Goal: Task Accomplishment & Management: Manage account settings

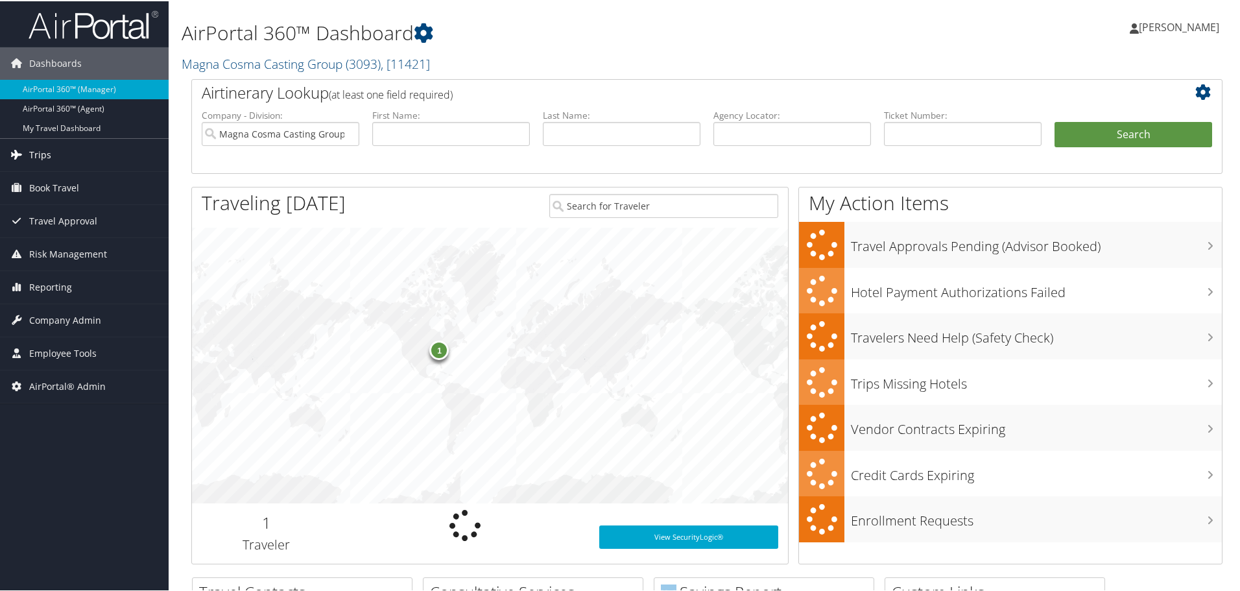
click at [38, 153] on span "Trips" at bounding box center [40, 154] width 22 height 32
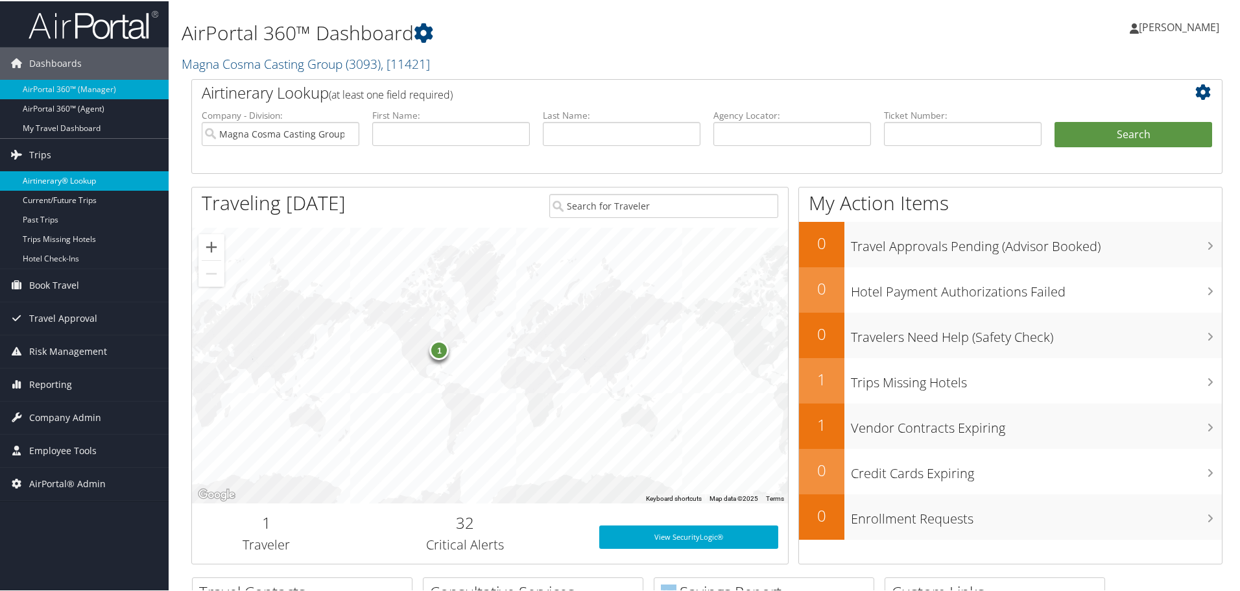
click at [50, 178] on link "Airtinerary® Lookup" at bounding box center [84, 179] width 169 height 19
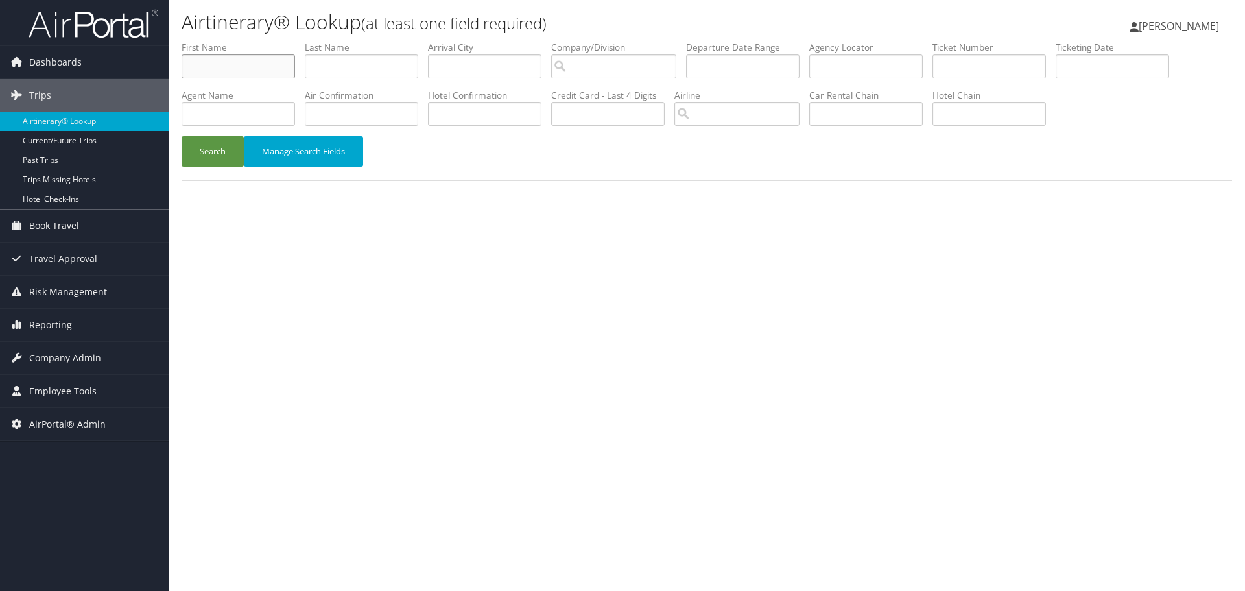
click at [240, 59] on input "text" at bounding box center [239, 66] width 114 height 24
type input "brianna"
type input "dundas"
click at [708, 114] on input "search" at bounding box center [737, 114] width 125 height 24
type input "dl"
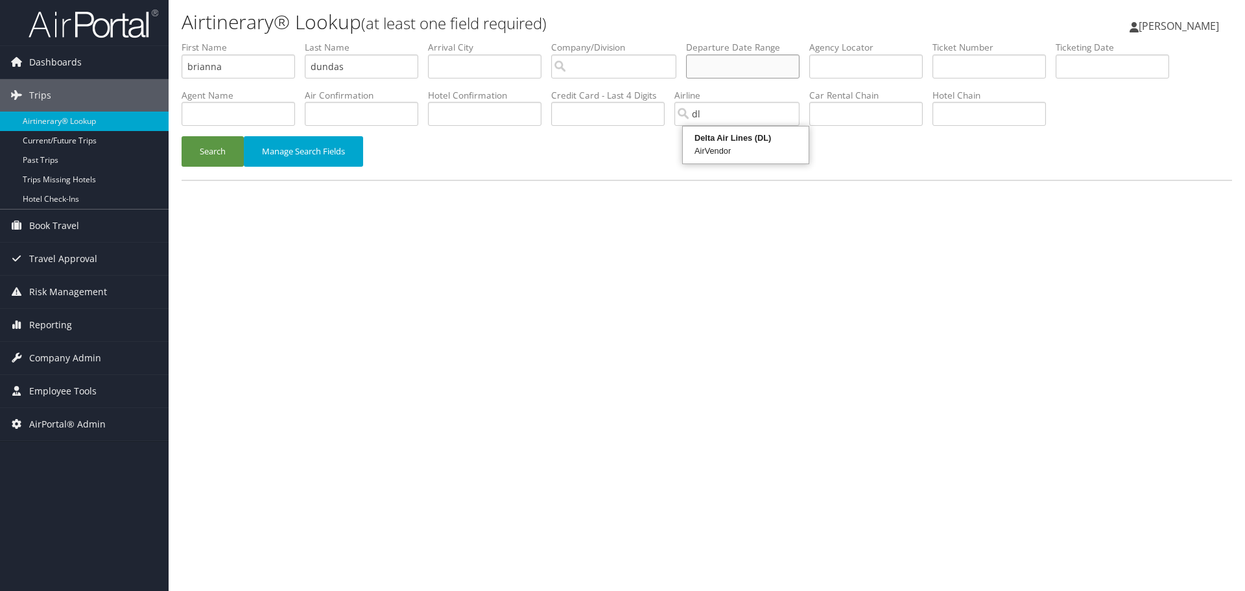
click at [763, 69] on input "text" at bounding box center [743, 66] width 114 height 24
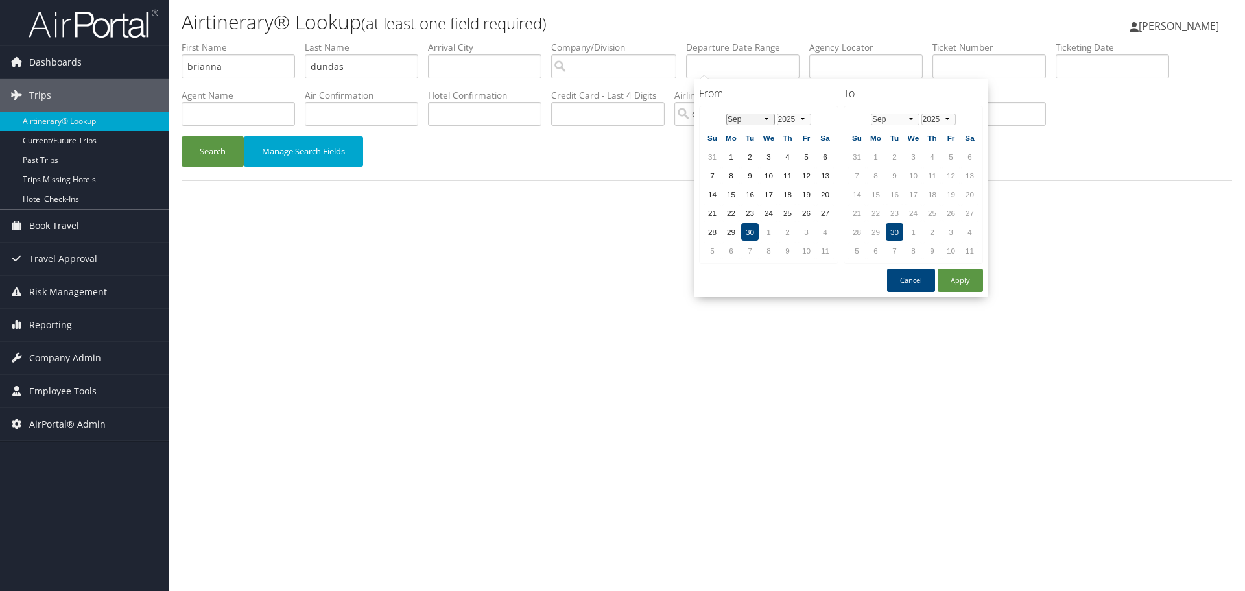
click at [769, 116] on select "Jan Feb Mar Apr May Jun Jul Aug Sep Oct Nov Dec" at bounding box center [751, 120] width 49 height 12
click at [735, 211] on td "20" at bounding box center [732, 213] width 18 height 18
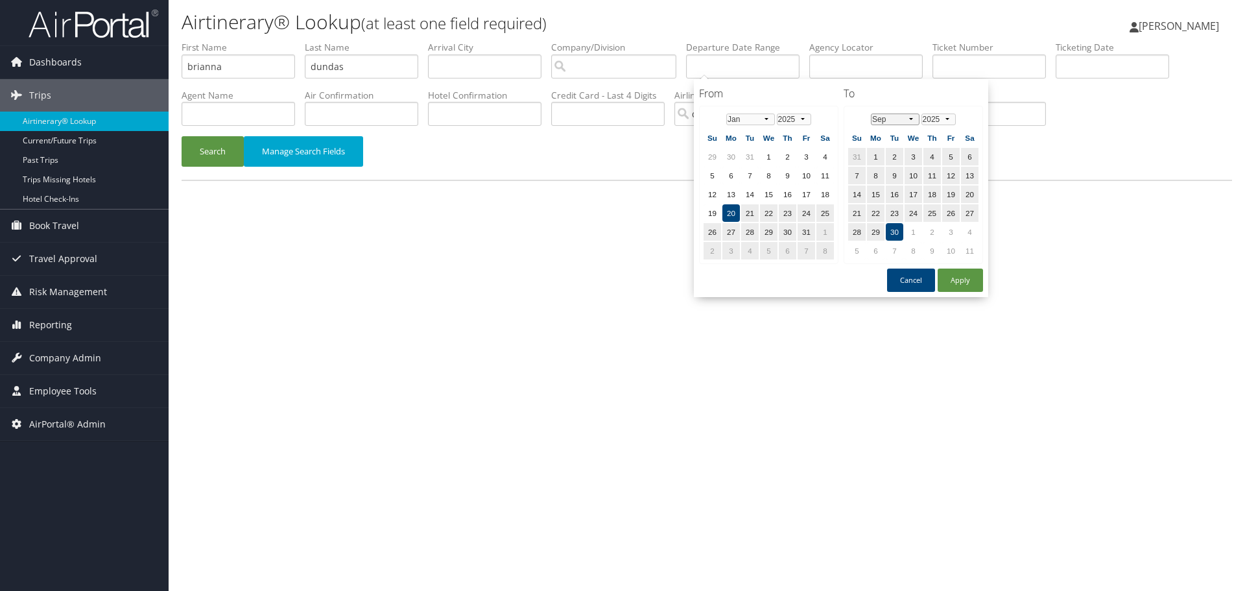
click at [915, 122] on select "Jan Feb Mar Apr May Jun Jul Aug Sep Oct Nov Dec" at bounding box center [895, 120] width 49 height 12
click at [972, 175] on td "8" at bounding box center [970, 176] width 18 height 18
click at [962, 282] on button "Apply" at bounding box center [960, 280] width 45 height 23
type input "01/20/2025 - 02/08/2025"
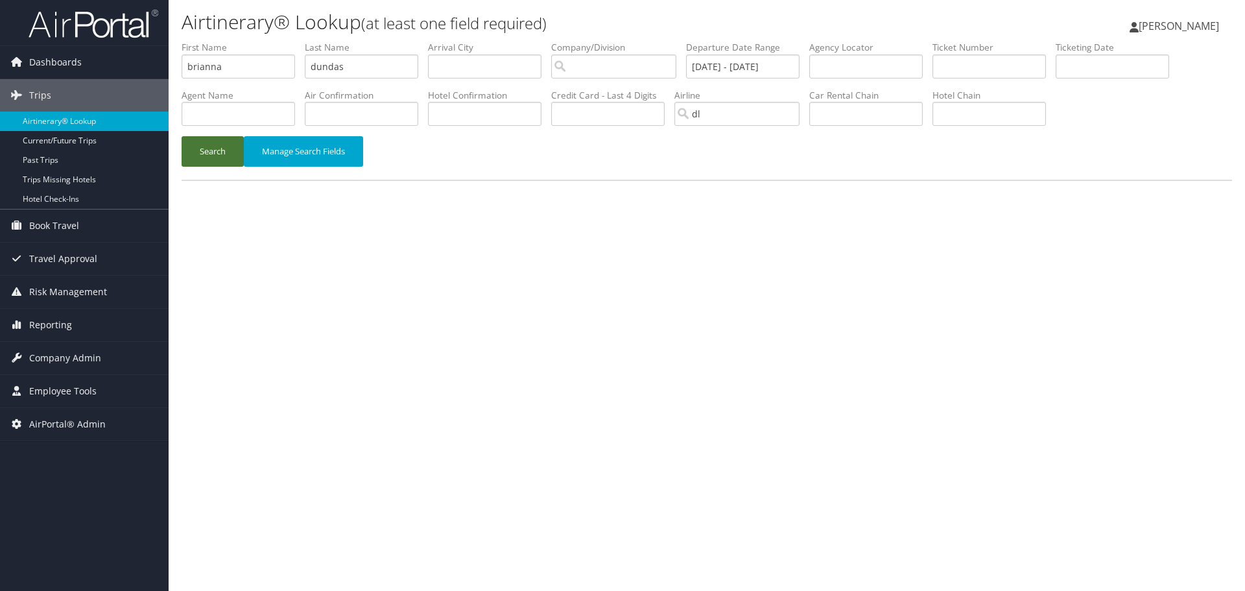
click at [202, 150] on button "Search" at bounding box center [213, 151] width 62 height 30
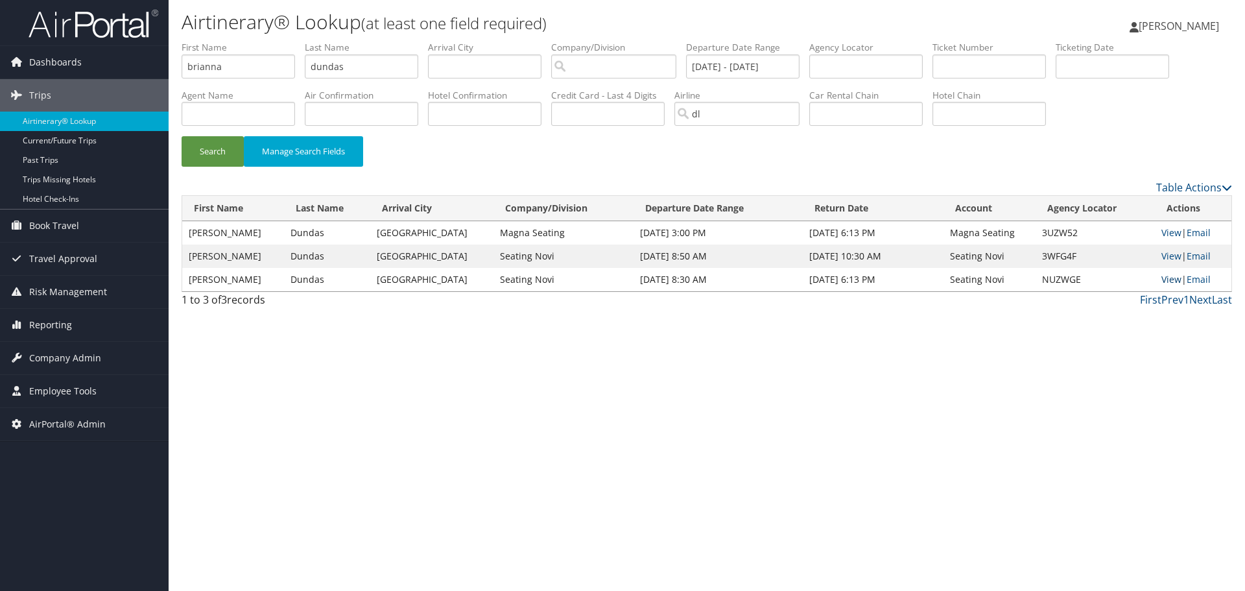
click at [1172, 278] on link "View" at bounding box center [1172, 279] width 20 height 12
click at [1164, 232] on link "View" at bounding box center [1172, 232] width 20 height 12
click at [1164, 278] on link "View" at bounding box center [1172, 279] width 20 height 12
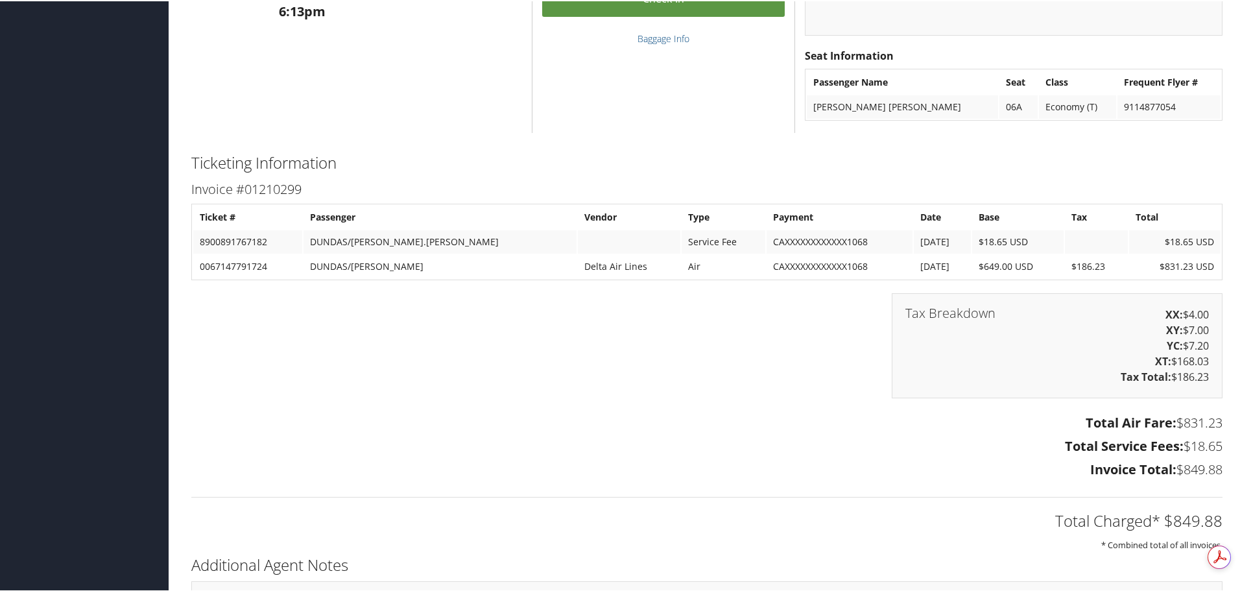
scroll to position [2143, 0]
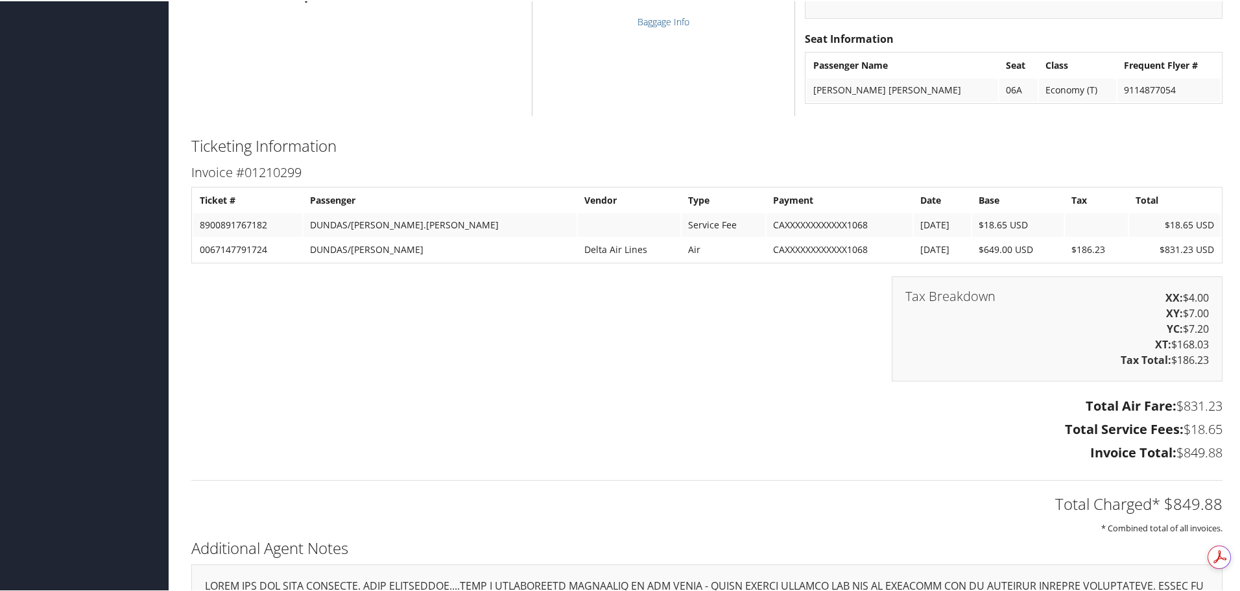
click at [233, 248] on td "0067147791724" at bounding box center [247, 248] width 109 height 23
click at [232, 248] on td "0067147791724" at bounding box center [247, 248] width 109 height 23
copy td "0067147791724"
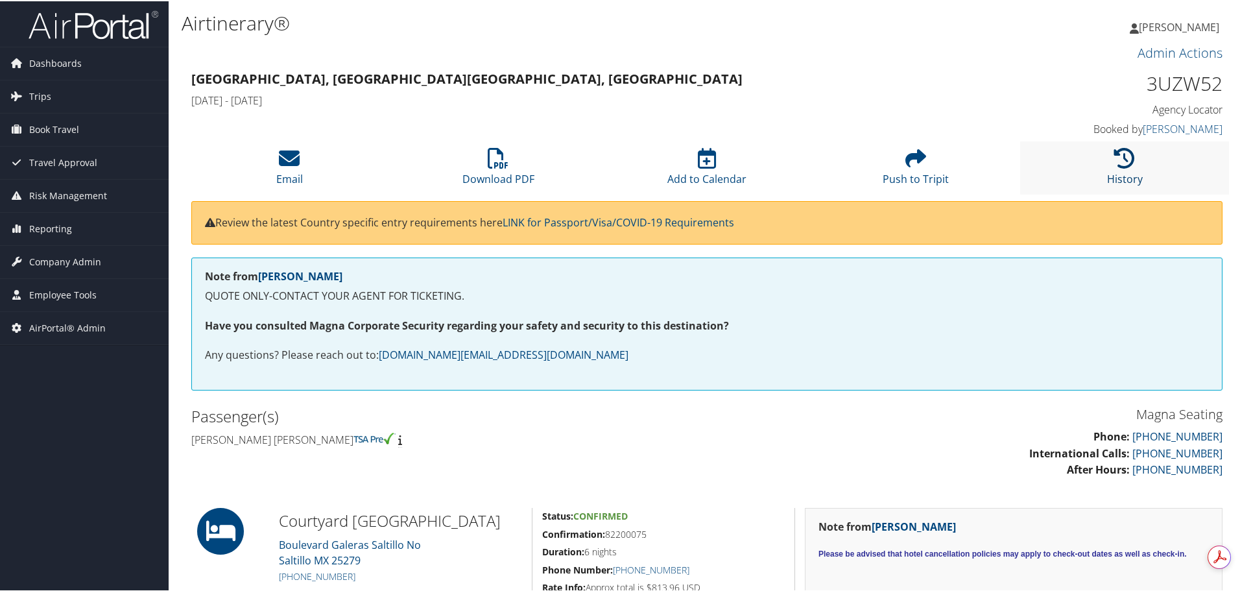
click at [1127, 162] on icon at bounding box center [1124, 157] width 21 height 21
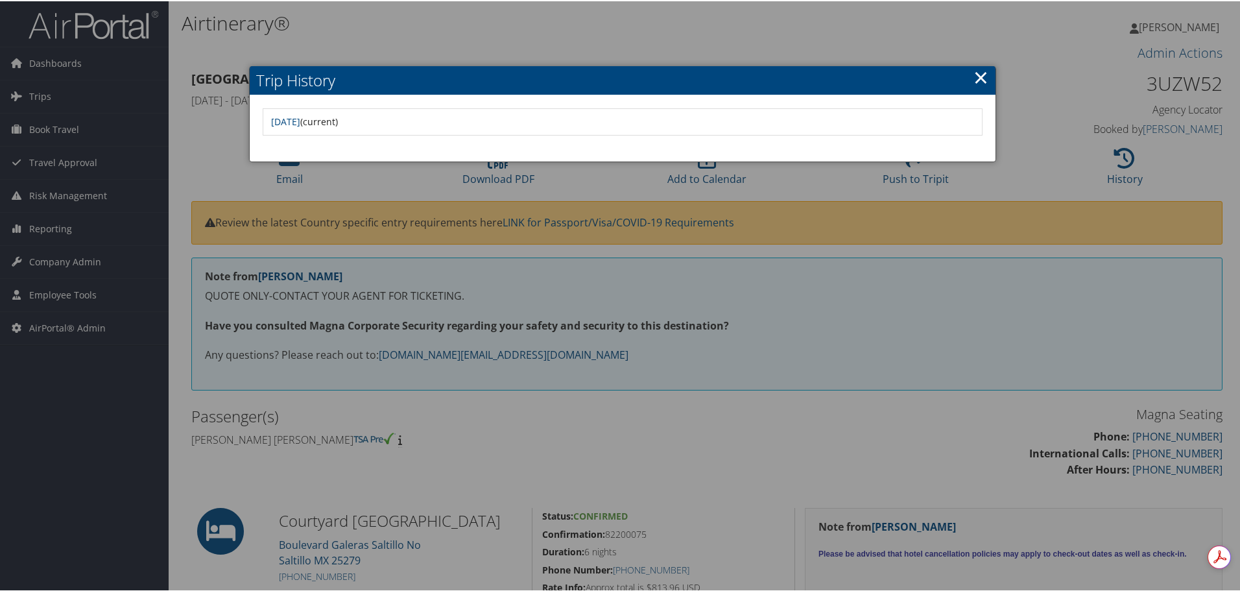
click at [984, 73] on link "×" at bounding box center [981, 76] width 15 height 26
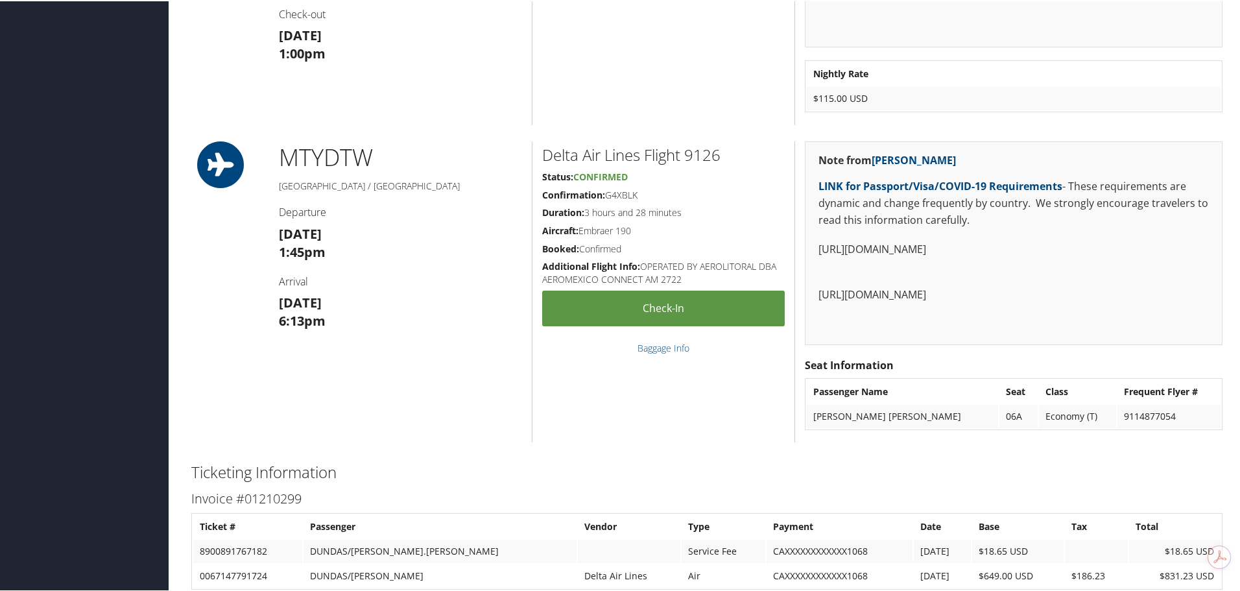
scroll to position [1881, 0]
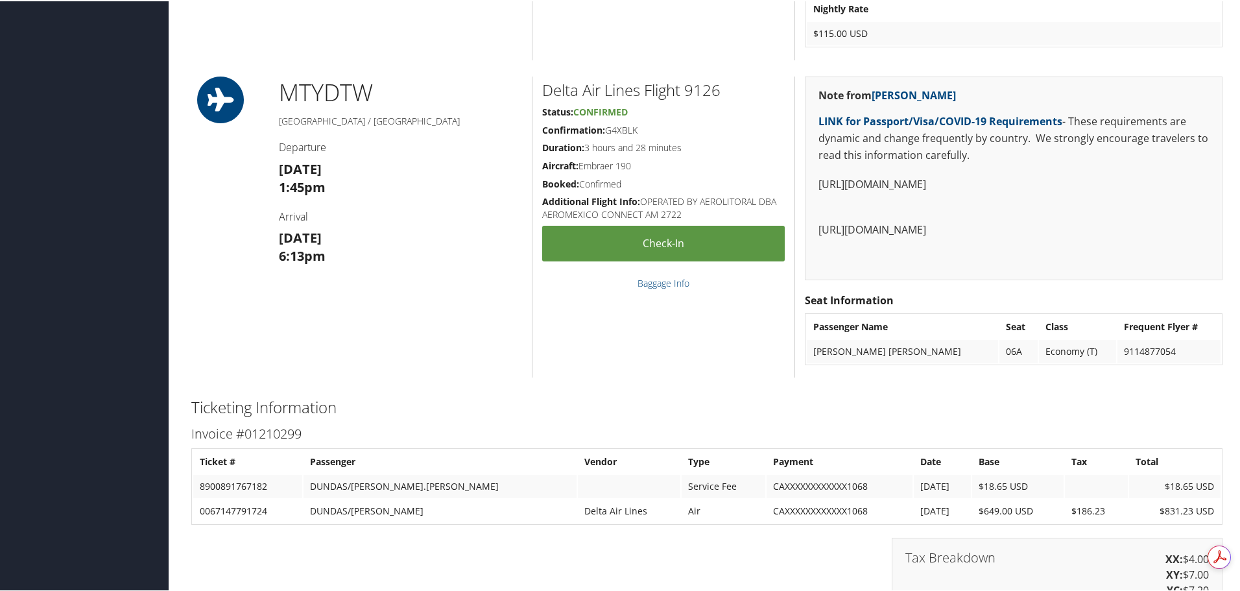
click at [227, 507] on td "0067147791724" at bounding box center [247, 509] width 109 height 23
click at [228, 507] on td "0067147791724" at bounding box center [247, 509] width 109 height 23
copy td "0067147791724"
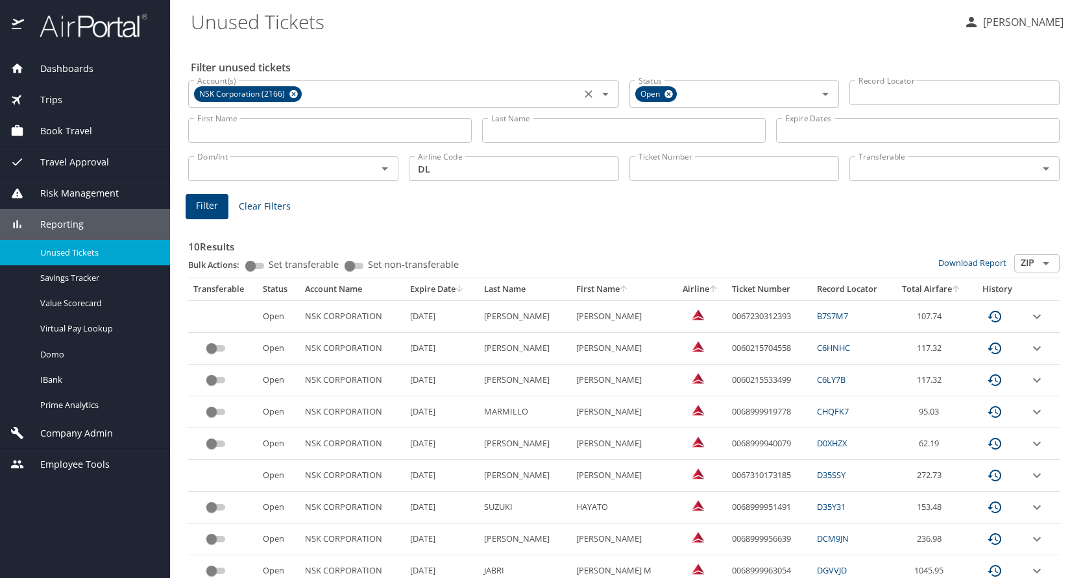
scroll to position [80, 0]
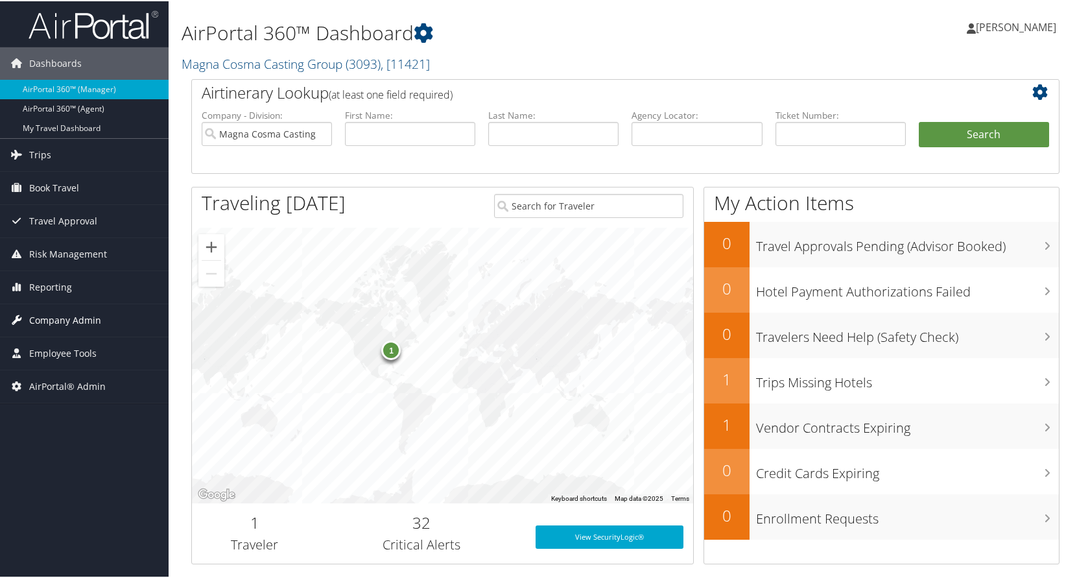
click at [78, 314] on span "Company Admin" at bounding box center [65, 319] width 72 height 32
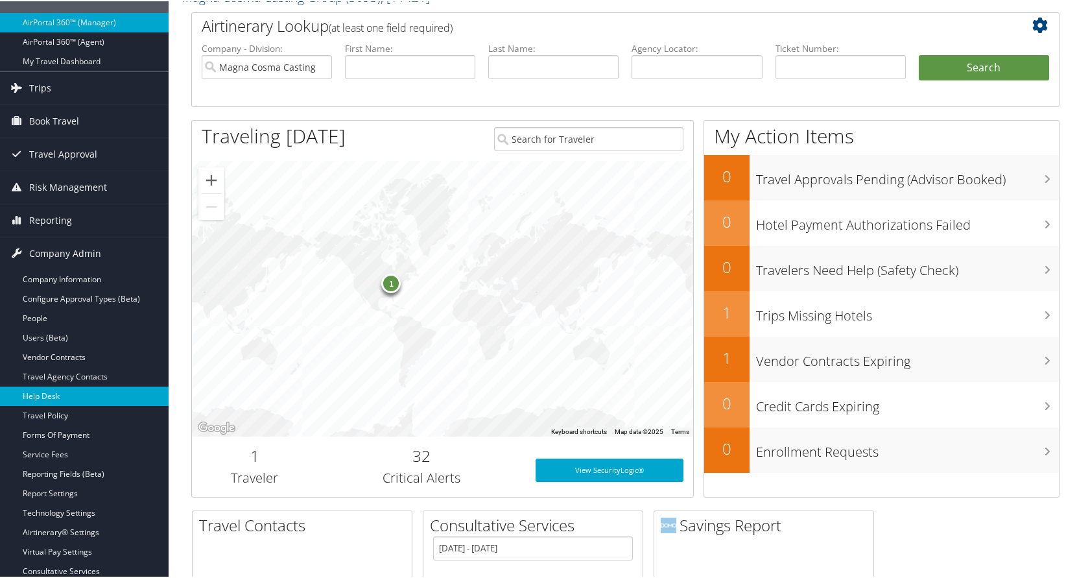
scroll to position [130, 0]
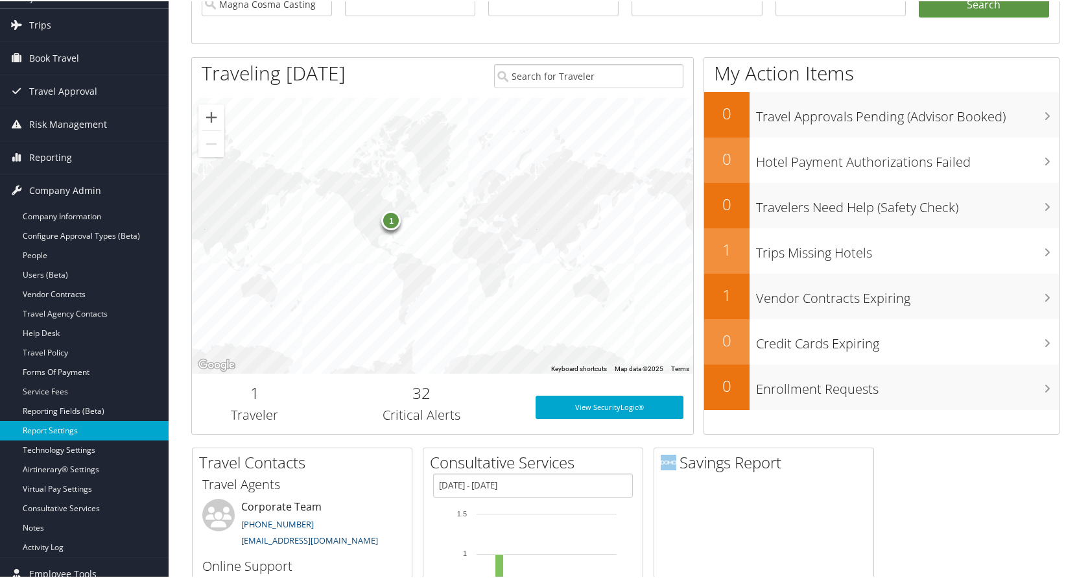
click at [45, 424] on link "Report Settings" at bounding box center [84, 429] width 169 height 19
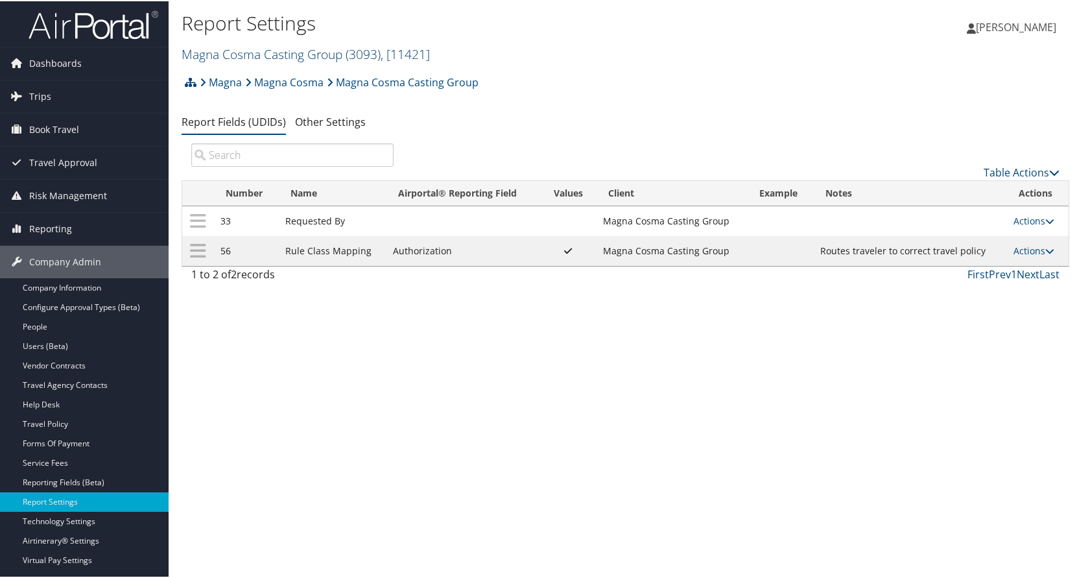
click at [291, 54] on link "Magna Cosma Casting Group ( 3093 ) , [ 11421 ]" at bounding box center [306, 53] width 248 height 18
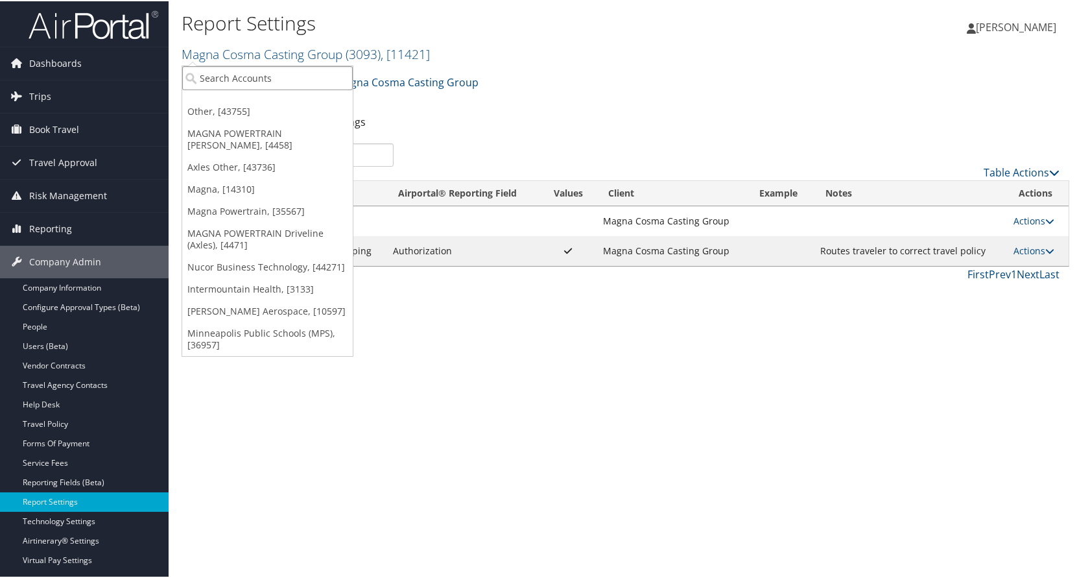
click at [272, 75] on input "search" at bounding box center [267, 77] width 171 height 24
type input "[PERSON_NAME]"
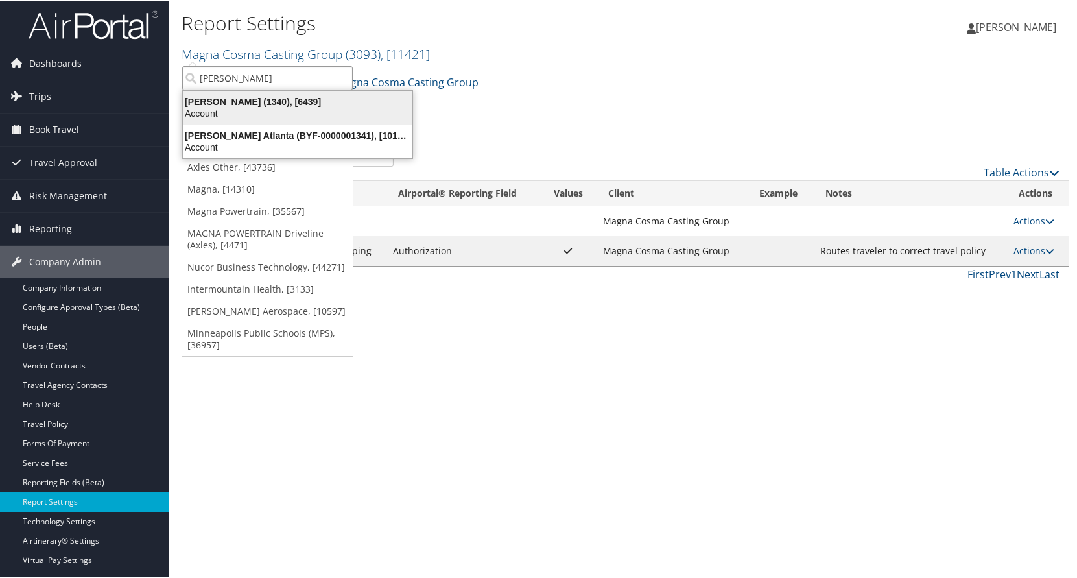
click at [246, 106] on div "Account" at bounding box center [297, 112] width 245 height 12
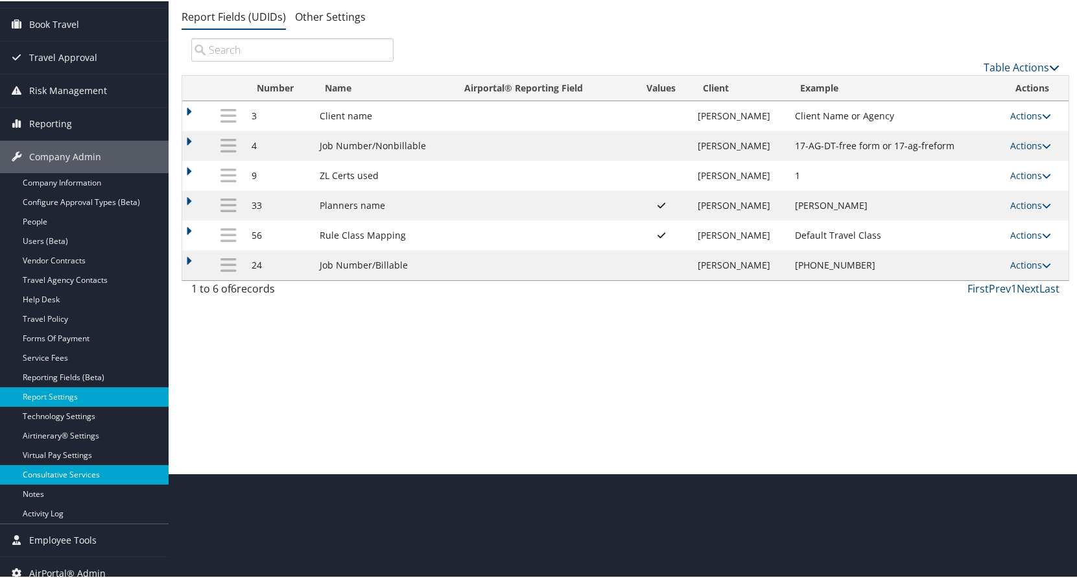
scroll to position [116, 0]
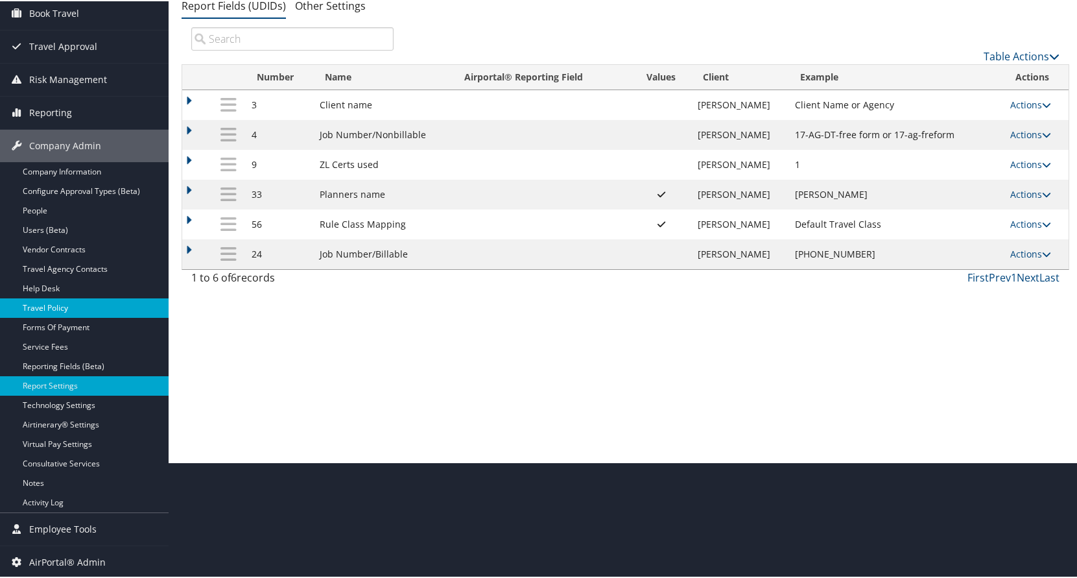
click at [52, 306] on link "Travel Policy" at bounding box center [84, 306] width 169 height 19
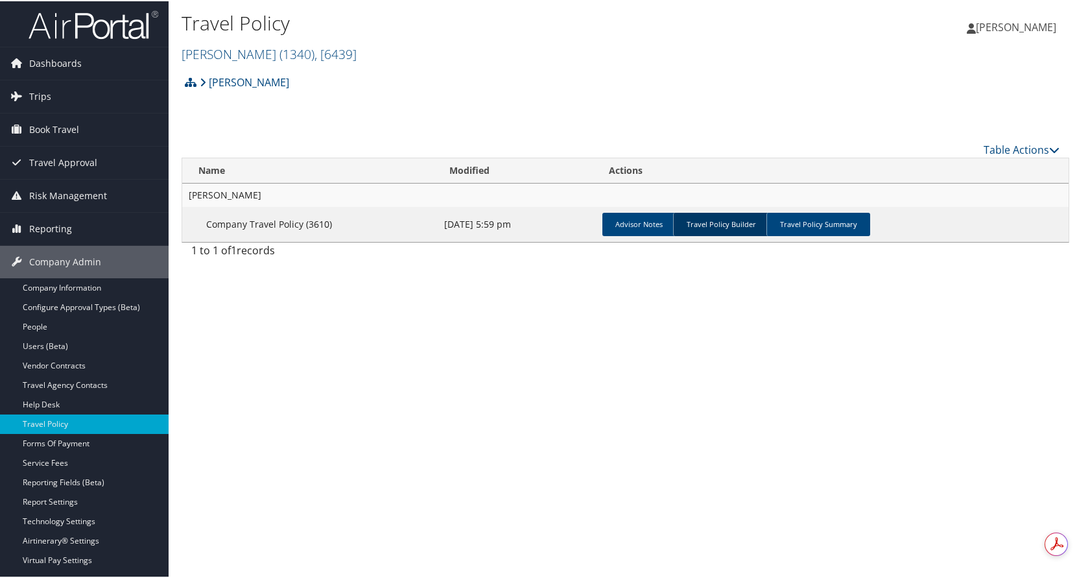
click at [739, 223] on link "Travel Policy Builder" at bounding box center [721, 222] width 96 height 23
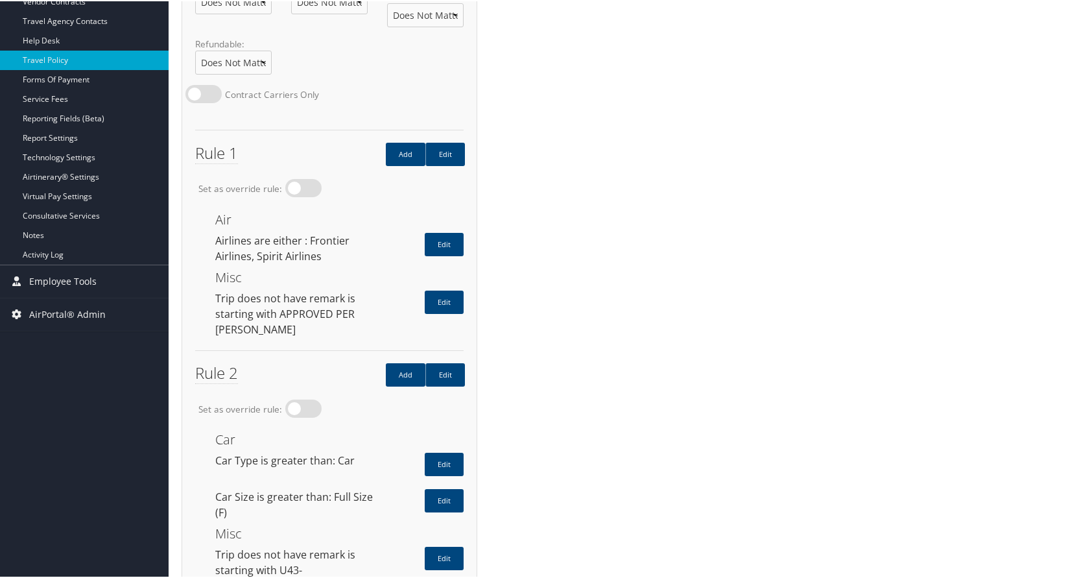
scroll to position [389, 0]
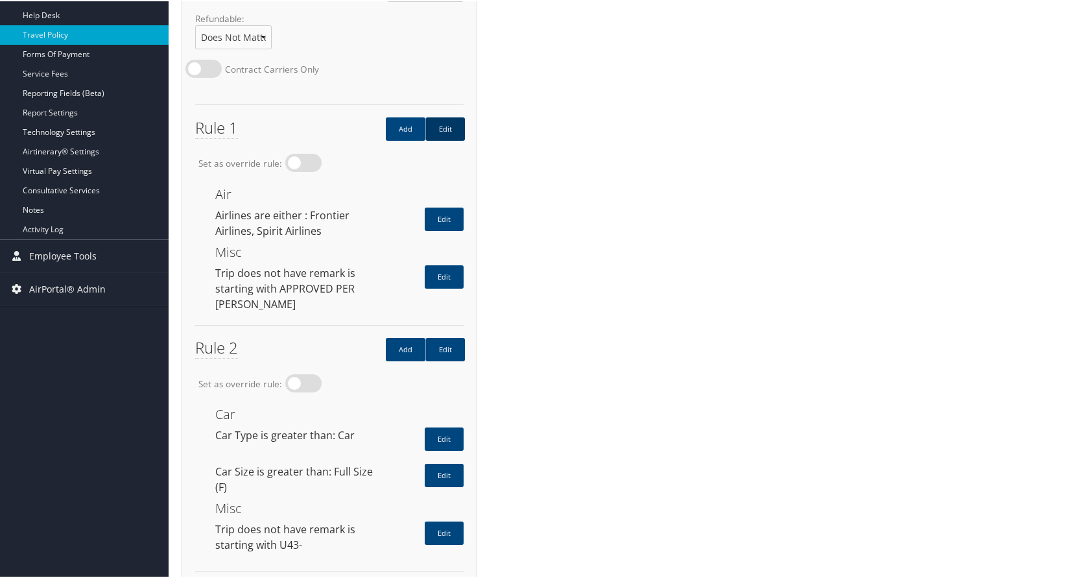
click at [444, 116] on link "Edit" at bounding box center [446, 127] width 40 height 23
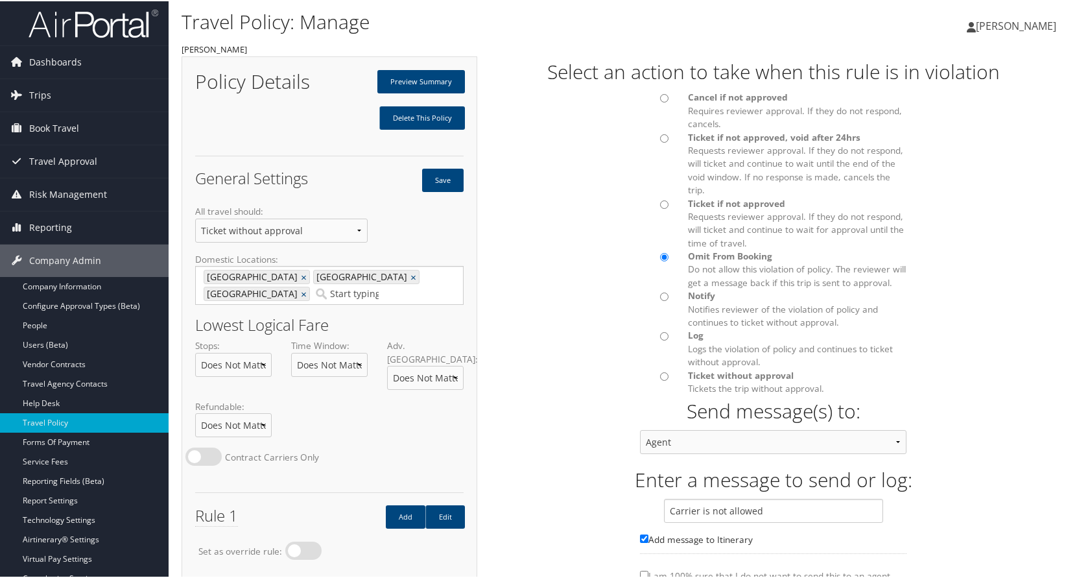
scroll to position [0, 0]
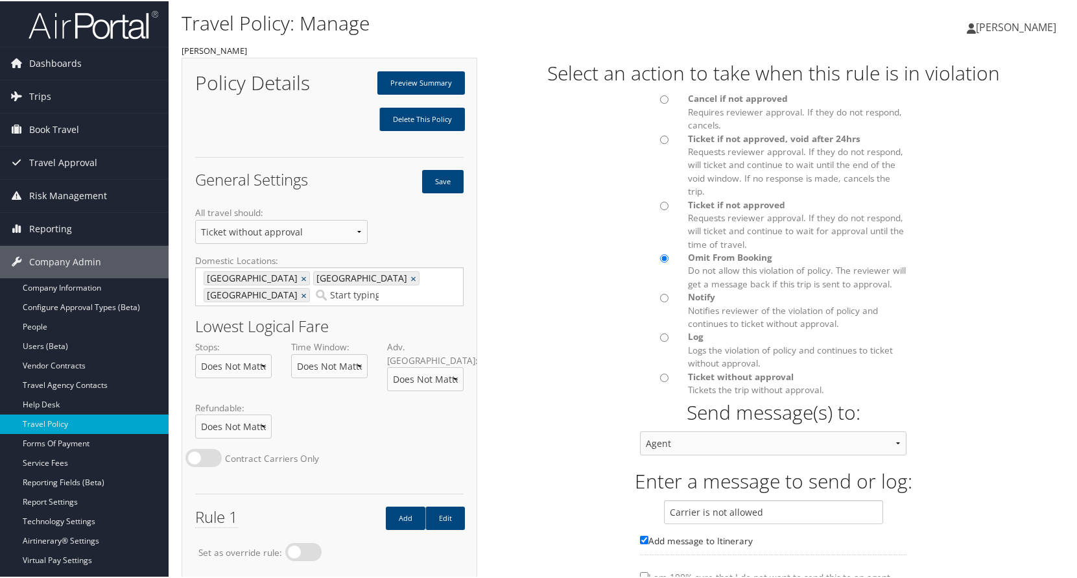
click at [660, 337] on input "Log Logs the violation of policy and continues to ticket without approval." at bounding box center [664, 336] width 8 height 8
radio input "true"
click at [660, 296] on input "Notify Notifies reviewer of the violation of policy and continues to ticket wit…" at bounding box center [664, 297] width 8 height 8
radio input "true"
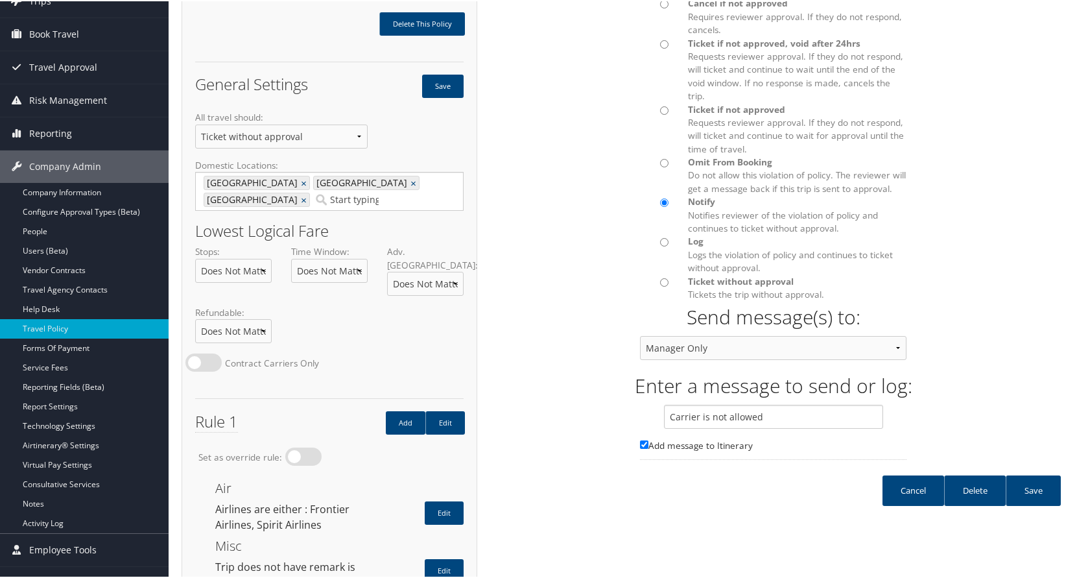
scroll to position [130, 0]
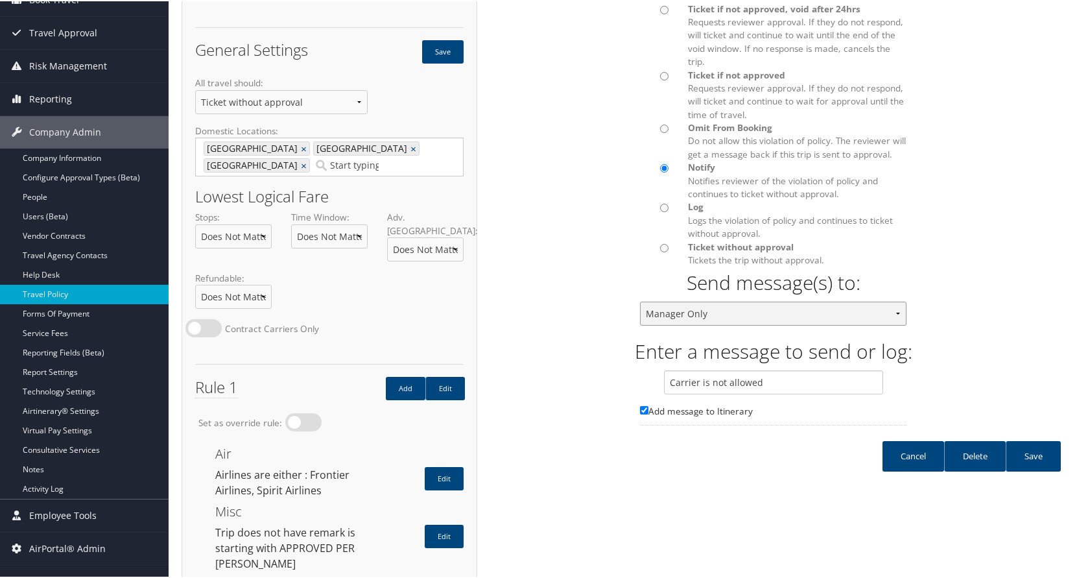
click at [895, 316] on select "Manager Only Approver Only" at bounding box center [773, 312] width 267 height 24
click at [967, 311] on form "Select an action to take when this rule is in violation Cancel if not approved …" at bounding box center [773, 205] width 573 height 557
click at [660, 206] on input "Log Logs the violation of policy and continues to ticket without approval." at bounding box center [664, 206] width 8 height 8
radio input "true"
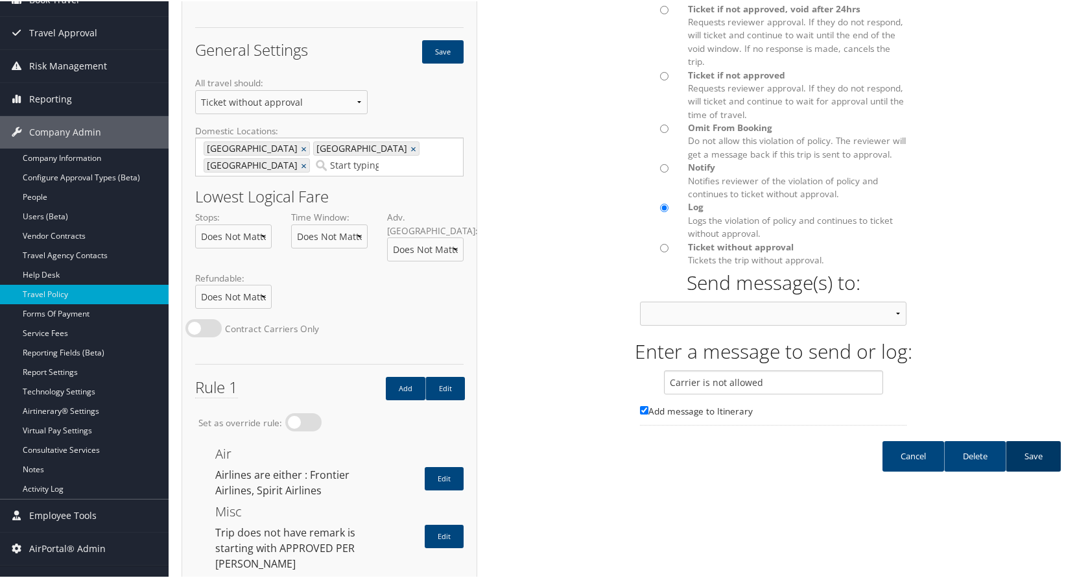
click at [1035, 453] on link "Save" at bounding box center [1033, 455] width 55 height 30
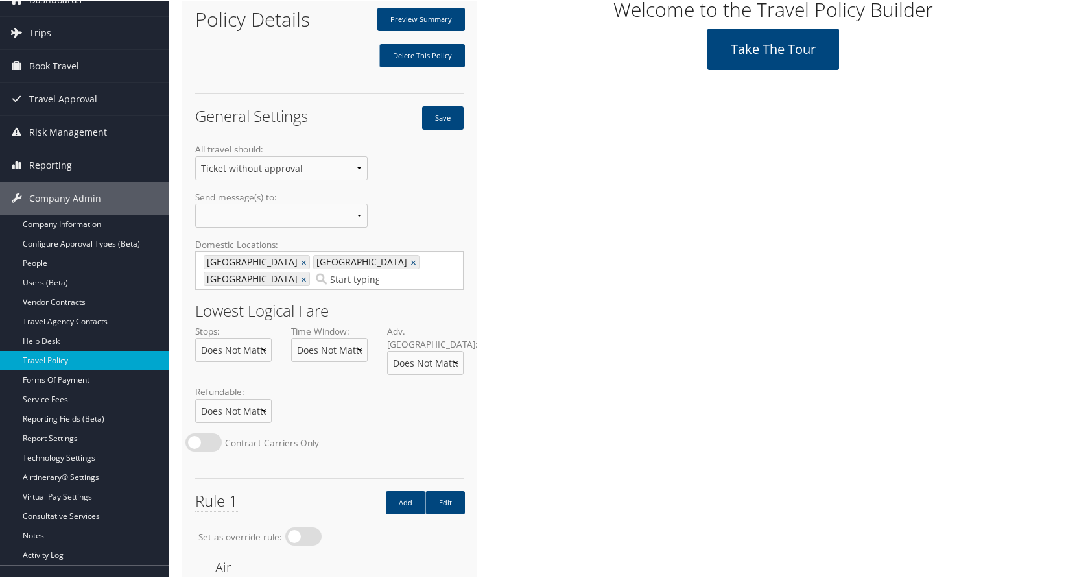
scroll to position [0, 0]
